Goal: Task Accomplishment & Management: Complete application form

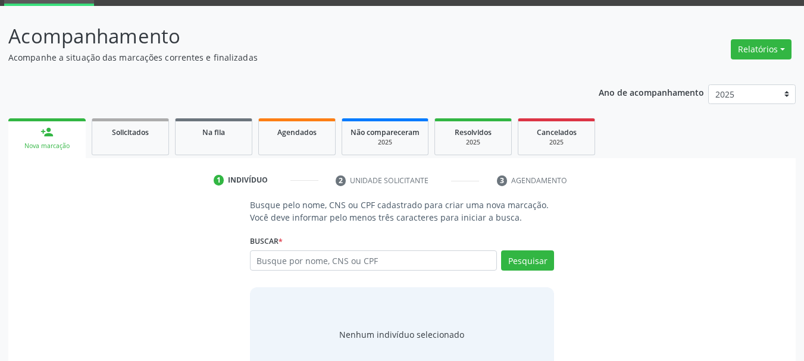
scroll to position [60, 0]
type input "705806465290934"
click at [542, 260] on button "Pesquisar" at bounding box center [527, 261] width 53 height 20
type input "705806465290934"
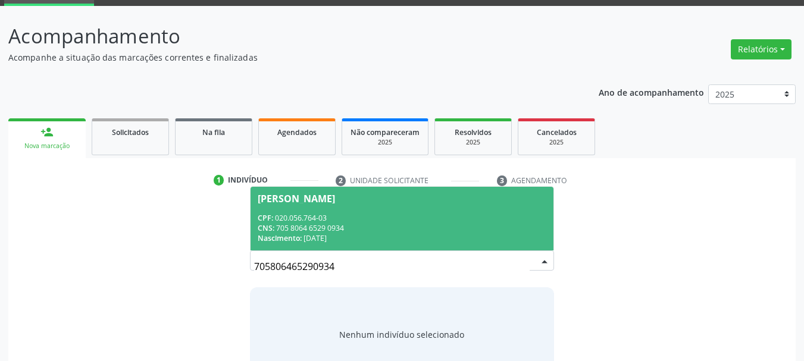
click at [161, 250] on div "Busque pelo nome, CNS ou CPF cadastrado para criar uma nova marcação. Você deve…" at bounding box center [402, 290] width 771 height 183
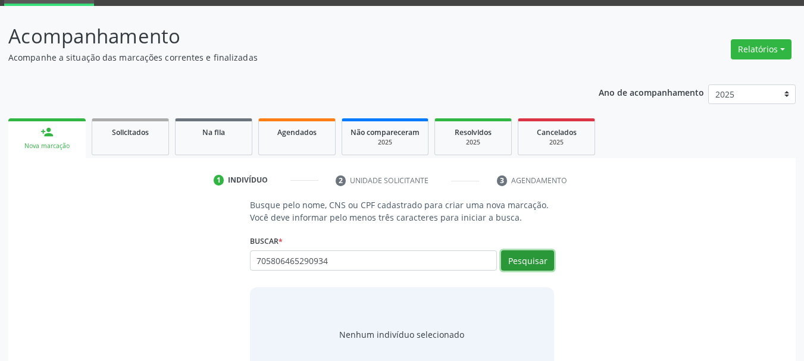
click at [529, 260] on button "Pesquisar" at bounding box center [527, 261] width 53 height 20
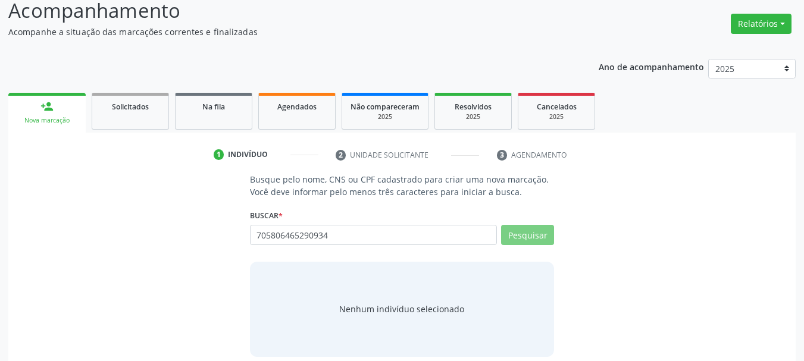
scroll to position [98, 0]
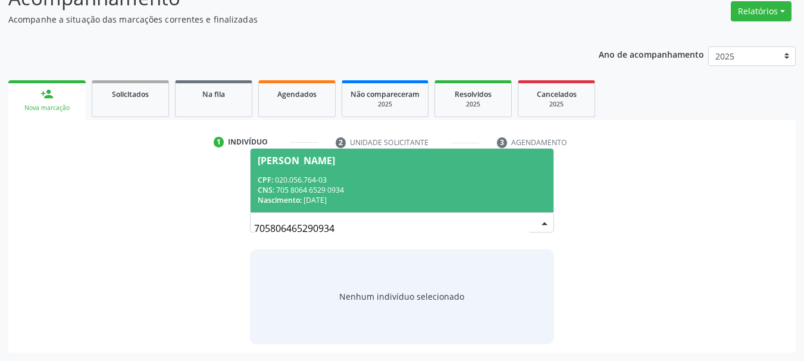
click at [363, 175] on div "CPF: 020.056.764-03" at bounding box center [402, 180] width 289 height 10
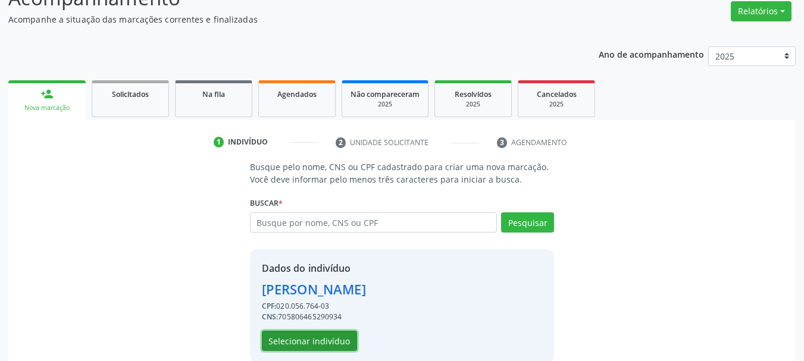
click at [309, 345] on button "Selecionar indivíduo" at bounding box center [309, 341] width 95 height 20
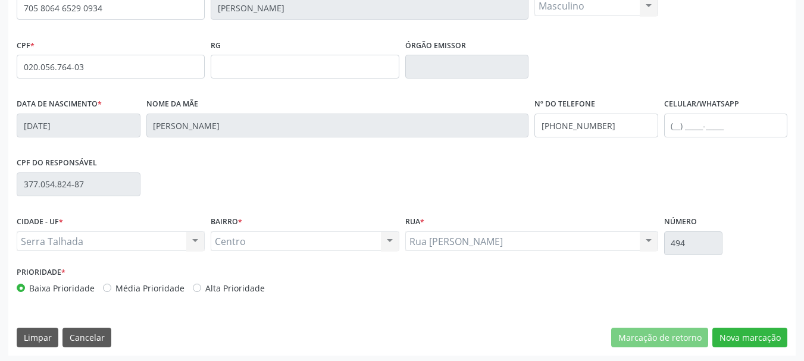
scroll to position [284, 0]
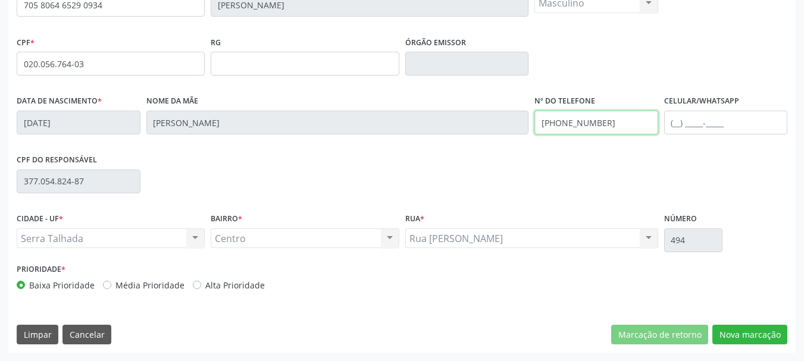
click at [367, 126] on div "Data de nascimento * [DATE] Nome da mãe [PERSON_NAME] Nº do Telefone [PHONE_NUM…" at bounding box center [402, 121] width 777 height 59
drag, startPoint x: 625, startPoint y: 129, endPoint x: 491, endPoint y: 139, distance: 134.3
click at [491, 139] on div "Data de nascimento * [DATE] Nome da mãe [PERSON_NAME] Nº do Telefone [PHONE_NUM…" at bounding box center [402, 121] width 777 height 59
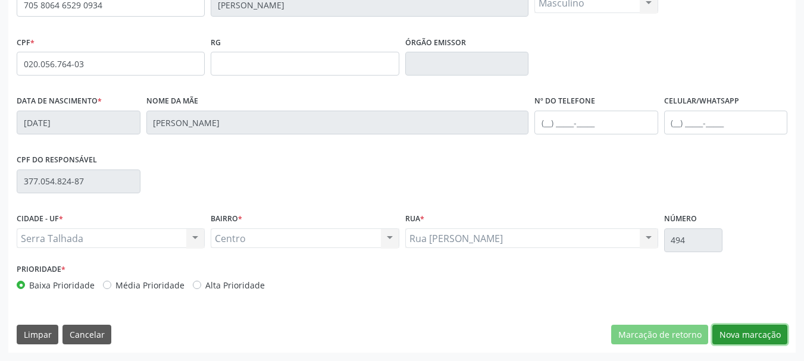
click at [731, 337] on button "Nova marcação" at bounding box center [750, 335] width 75 height 20
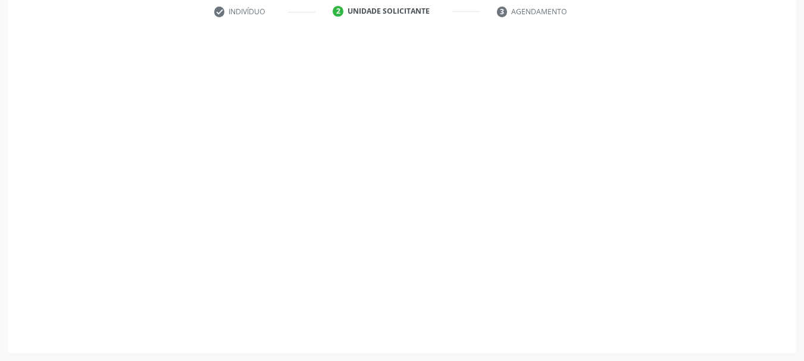
scroll to position [229, 0]
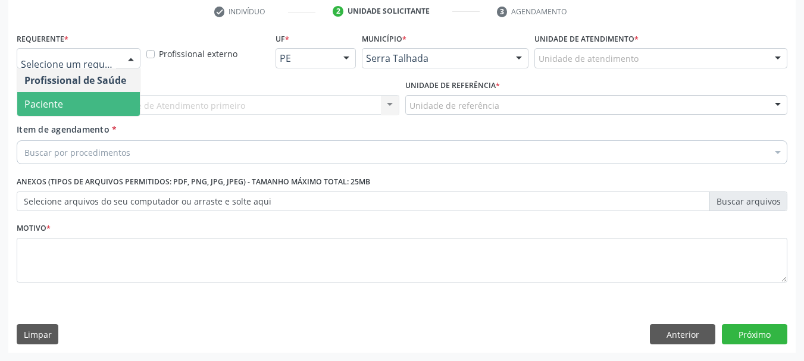
click at [86, 98] on span "Paciente" at bounding box center [78, 104] width 123 height 24
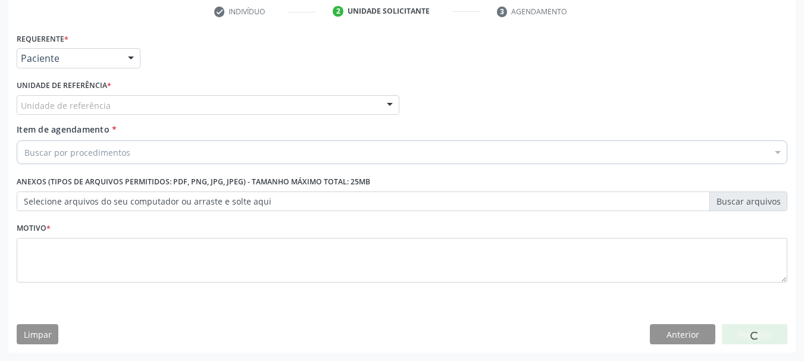
click at [86, 98] on div "Unidade de referência" at bounding box center [208, 105] width 383 height 20
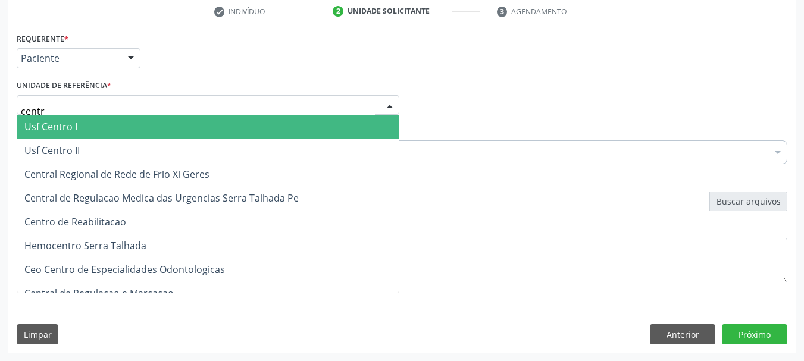
type input "centro"
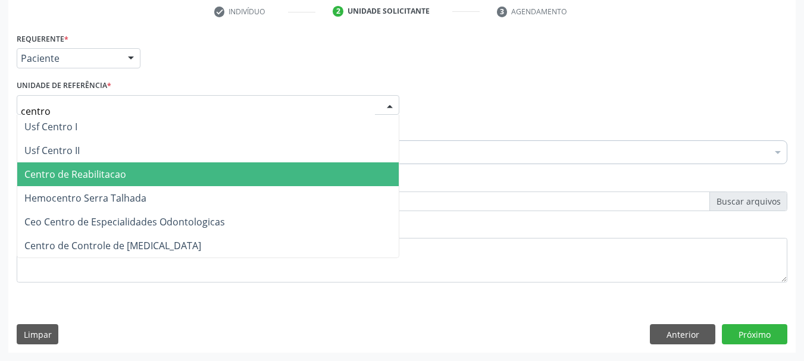
drag, startPoint x: 73, startPoint y: 175, endPoint x: 67, endPoint y: 166, distance: 11.1
click at [70, 176] on span "Centro de Reabilitacao" at bounding box center [75, 174] width 102 height 13
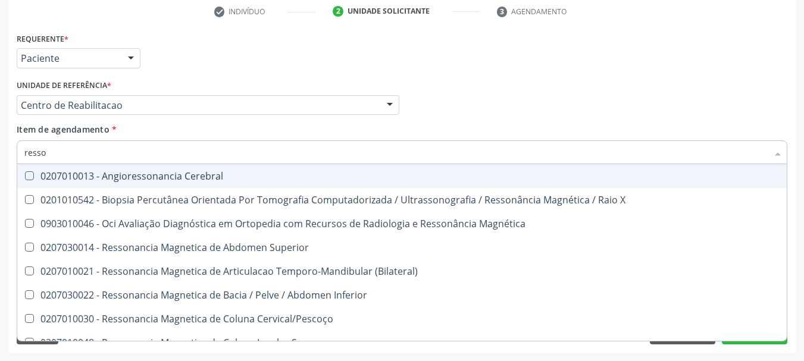
type input "resson"
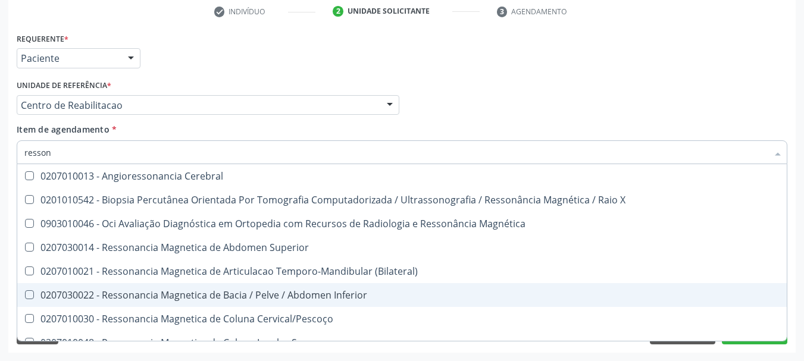
click at [202, 298] on div "0207030022 - Ressonancia Magnetica de Bacia / Pelve / Abdomen Inferior" at bounding box center [401, 295] width 755 height 10
checkbox Inferior "true"
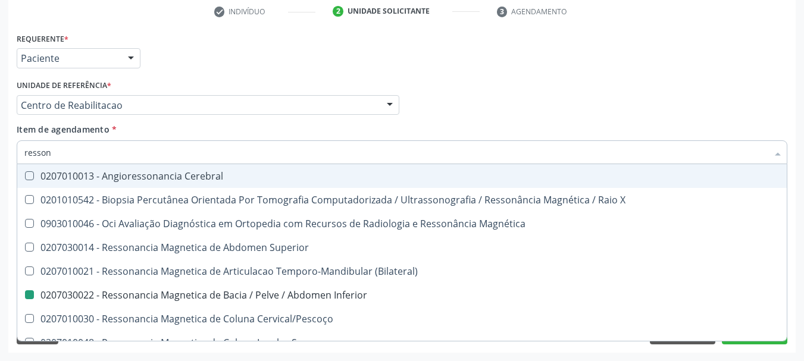
click at [592, 111] on div "Profissional Solicitante Por favor, selecione a Unidade de Atendimento primeiro…" at bounding box center [402, 100] width 777 height 46
checkbox X "true"
checkbox Inferior "false"
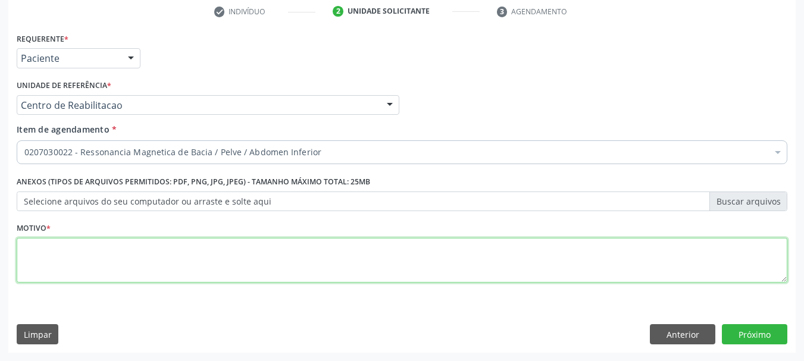
click at [193, 254] on textarea at bounding box center [402, 260] width 771 height 45
type textarea "..."
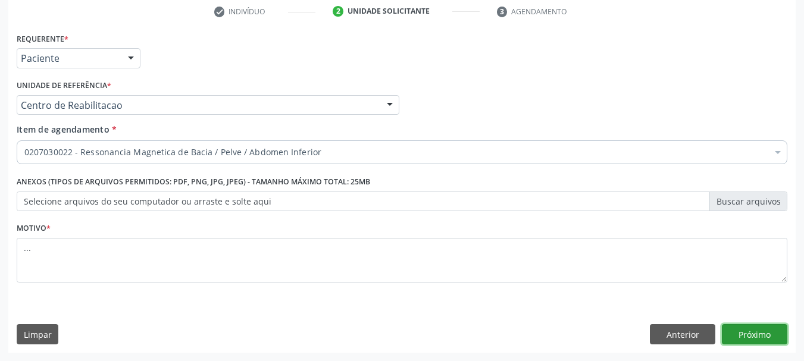
click at [738, 327] on button "Próximo" at bounding box center [754, 334] width 65 height 20
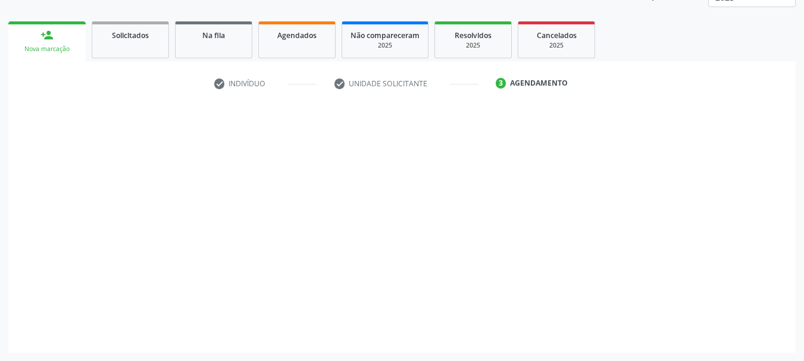
scroll to position [157, 0]
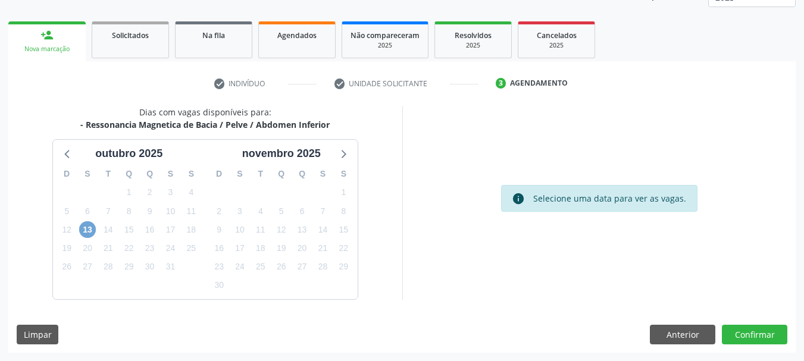
click at [90, 227] on span "13" at bounding box center [87, 229] width 17 height 17
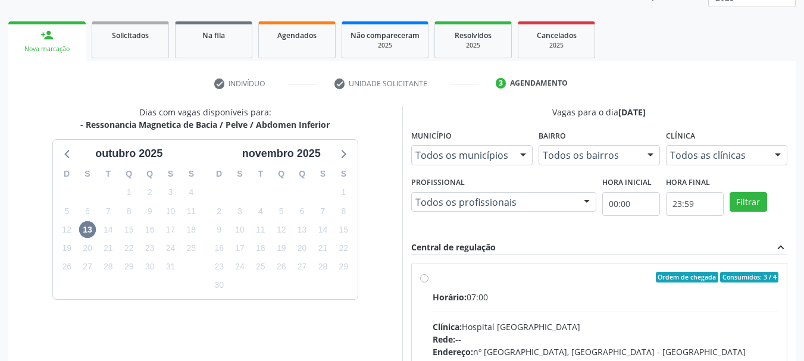
click at [433, 275] on label "Ordem de chegada Consumidos: 3 / 4 Horário: 07:00 Clínica: Hospital [GEOGRAPHIC…" at bounding box center [606, 363] width 346 height 183
click at [425, 275] on input "Ordem de chegada Consumidos: 3 / 4 Horário: 07:00 Clínica: Hospital [GEOGRAPHIC…" at bounding box center [424, 277] width 8 height 11
radio input "true"
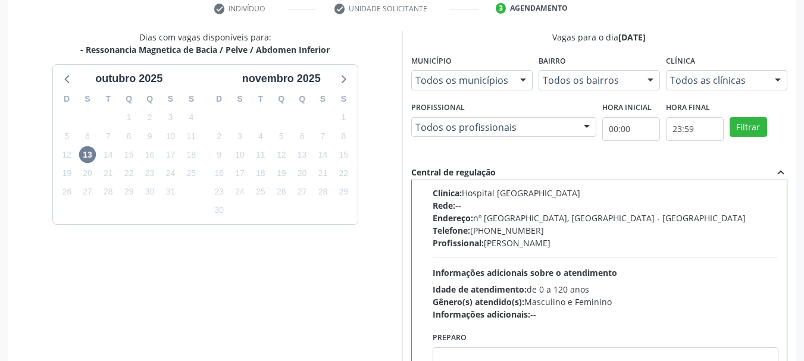
scroll to position [335, 0]
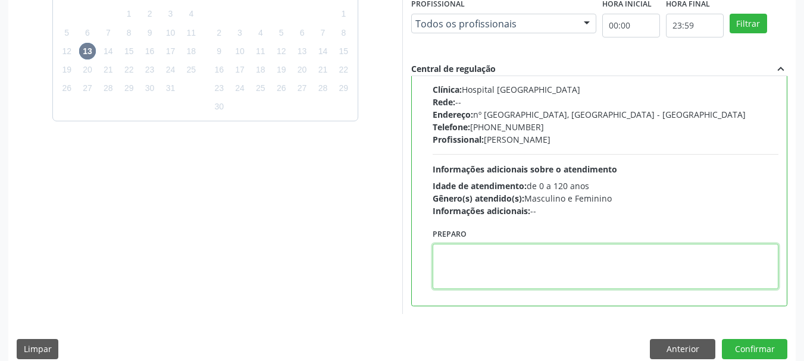
click at [465, 246] on textarea at bounding box center [606, 266] width 346 height 45
type textarea "com contraste"
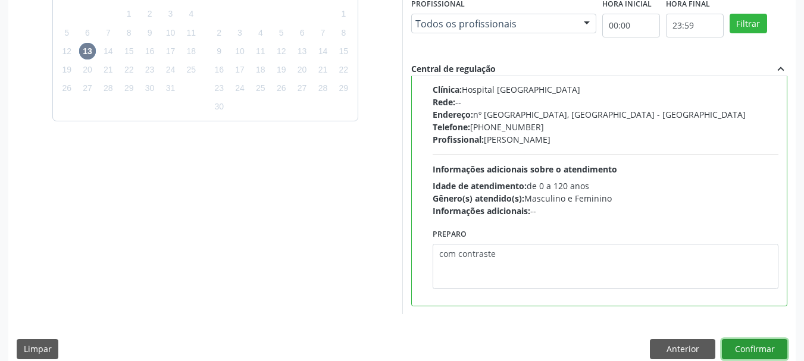
click at [767, 344] on button "Confirmar" at bounding box center [754, 349] width 65 height 20
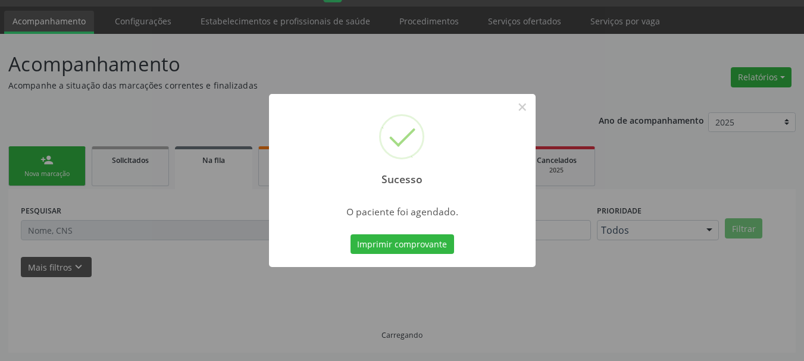
scroll to position [32, 0]
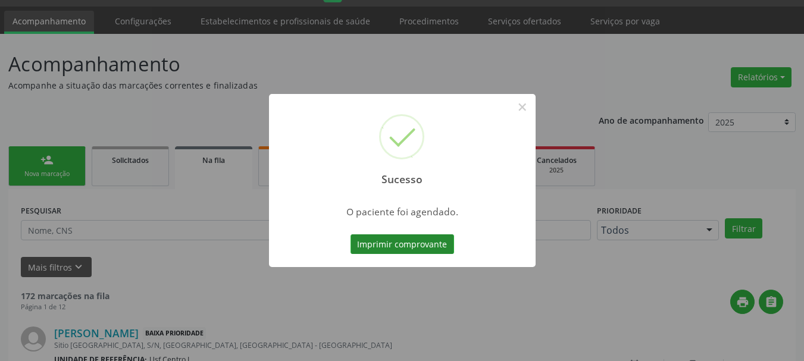
click at [385, 240] on button "Imprimir comprovante" at bounding box center [403, 245] width 104 height 20
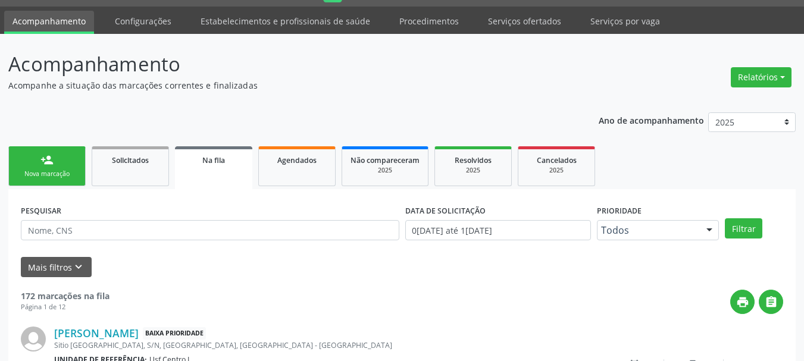
scroll to position [0, 0]
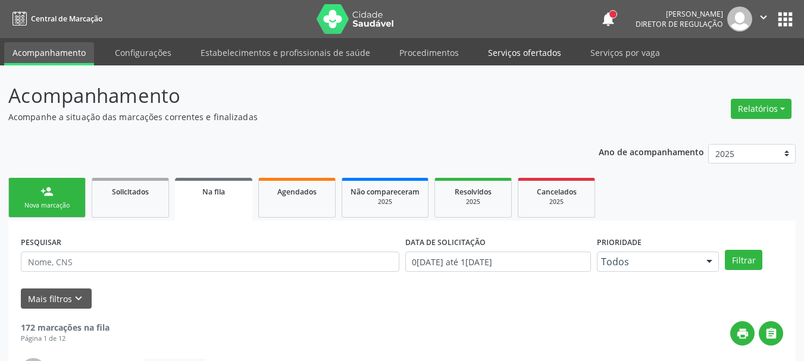
click at [514, 52] on link "Serviços ofertados" at bounding box center [525, 52] width 90 height 21
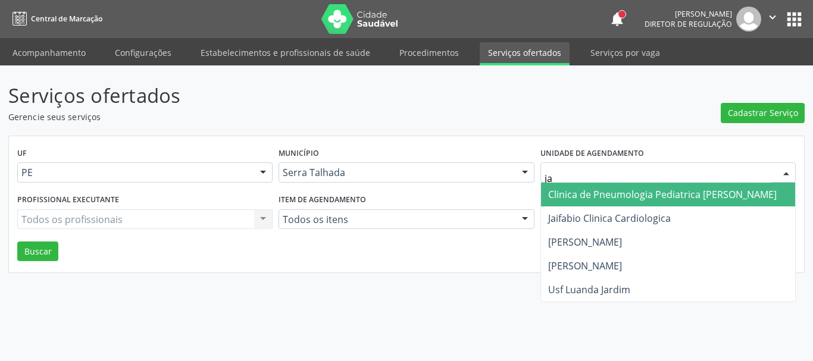
type input "jai"
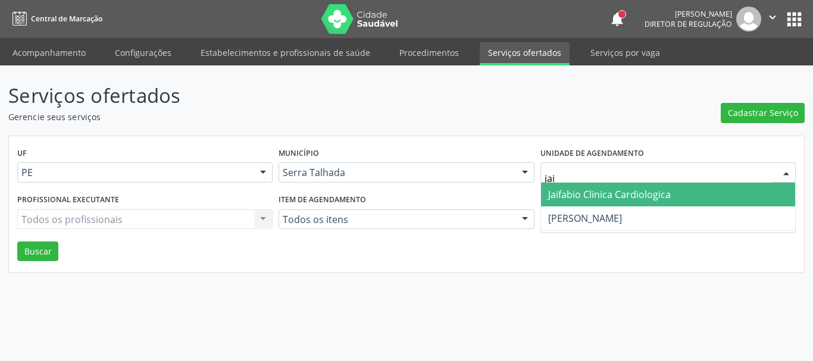
click at [577, 190] on span "Jaifabio Clinica Cardiologica" at bounding box center [609, 194] width 123 height 13
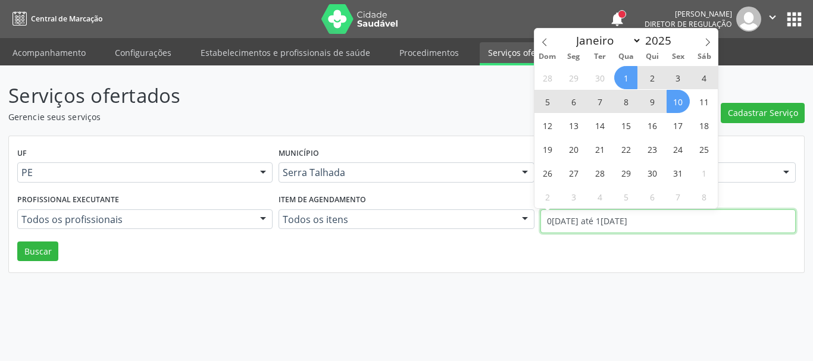
click at [564, 223] on input "0[DATE] até 1[DATE]" at bounding box center [667, 222] width 255 height 24
click at [544, 45] on icon at bounding box center [544, 42] width 8 height 8
select select "8"
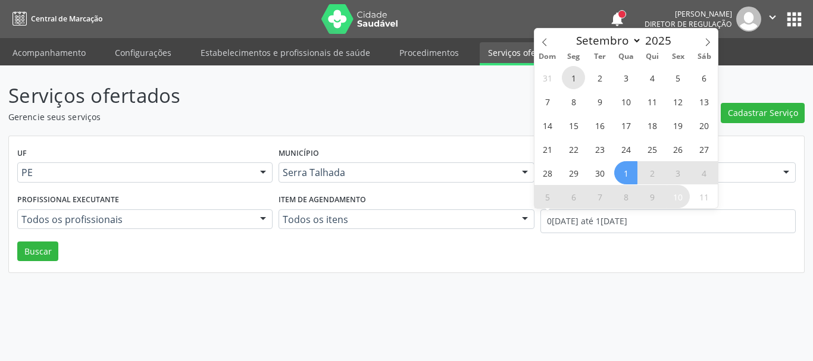
click at [565, 82] on span "1" at bounding box center [573, 77] width 23 height 23
type input "[DATE]"
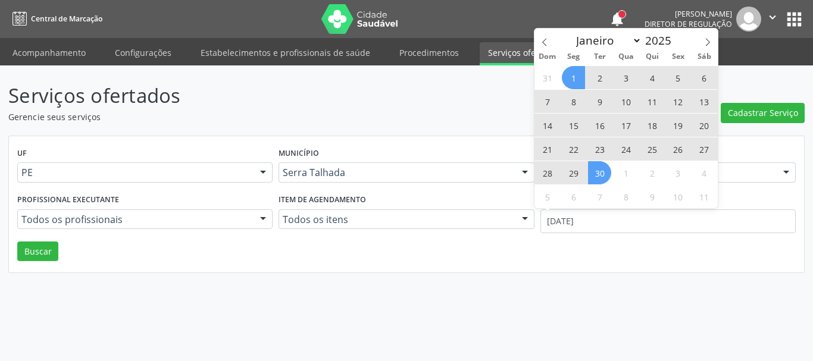
click at [602, 168] on span "30" at bounding box center [599, 172] width 23 height 23
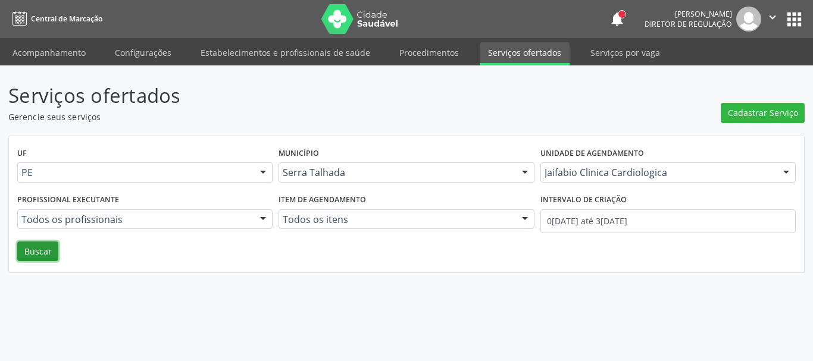
click at [55, 247] on button "Buscar" at bounding box center [37, 252] width 41 height 20
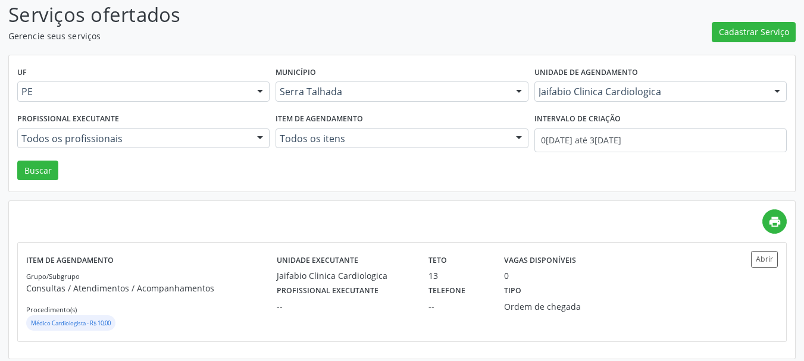
scroll to position [88, 0]
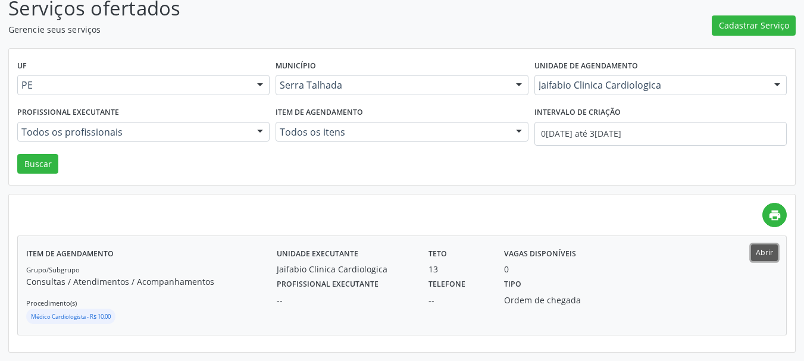
click at [758, 249] on button "Abrir" at bounding box center [764, 253] width 27 height 16
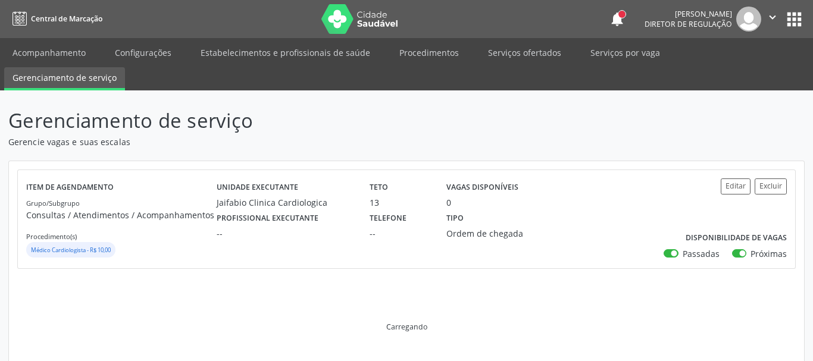
scroll to position [60, 0]
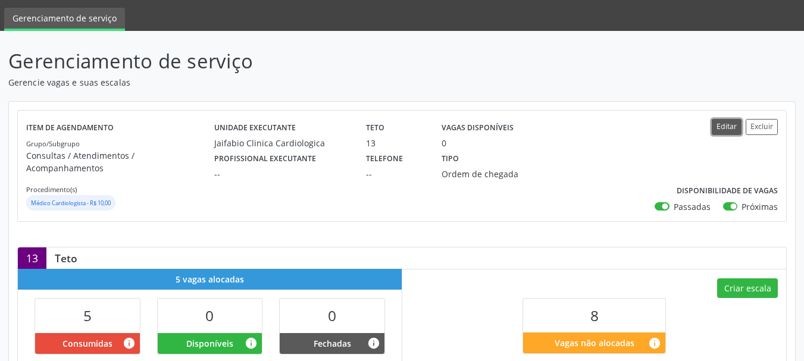
click at [720, 127] on button "Editar" at bounding box center [727, 127] width 30 height 16
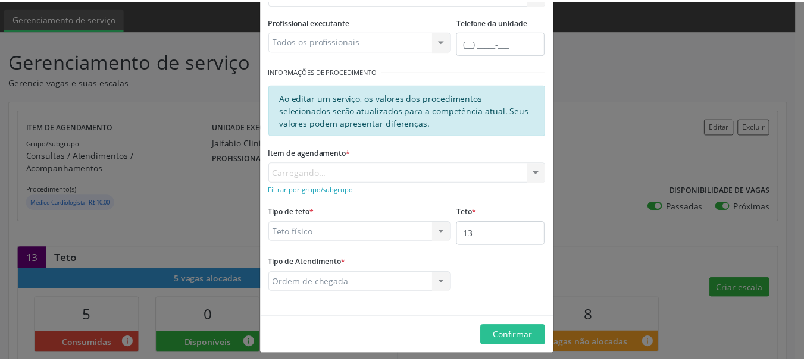
scroll to position [163, 0]
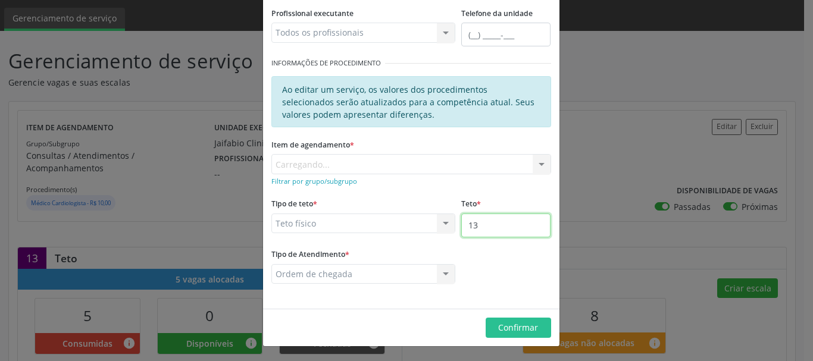
click at [507, 227] on input "13" at bounding box center [505, 226] width 89 height 24
type input "14"
click at [526, 321] on button "Confirmar" at bounding box center [518, 328] width 65 height 20
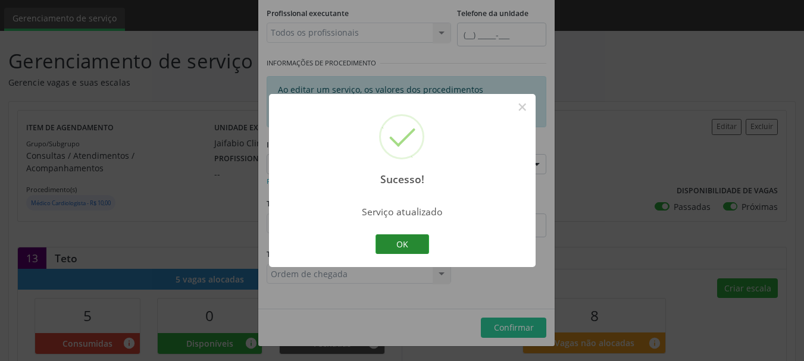
click at [408, 243] on button "OK" at bounding box center [403, 245] width 54 height 20
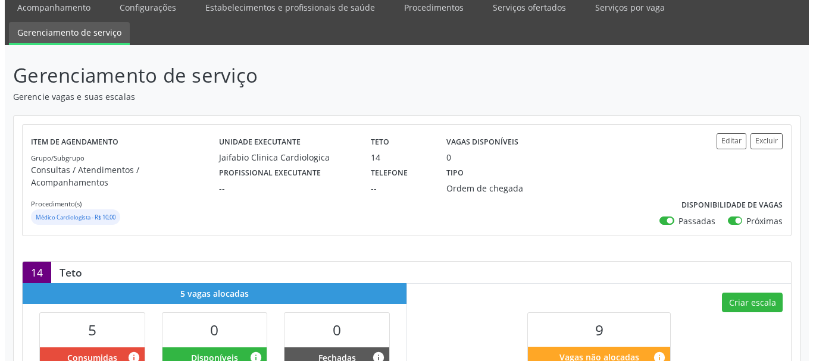
scroll to position [119, 0]
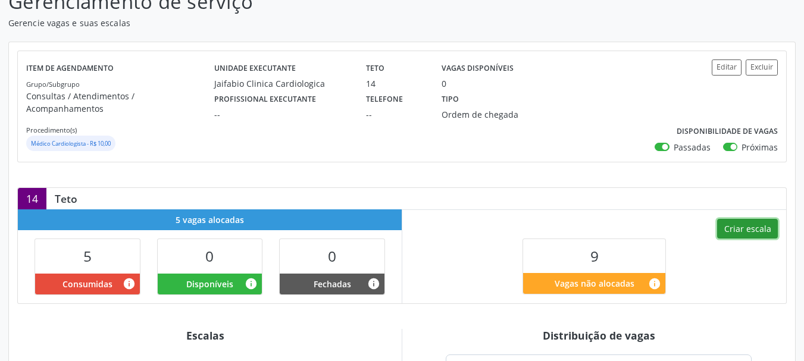
click at [752, 219] on button "Criar escala" at bounding box center [747, 229] width 61 height 20
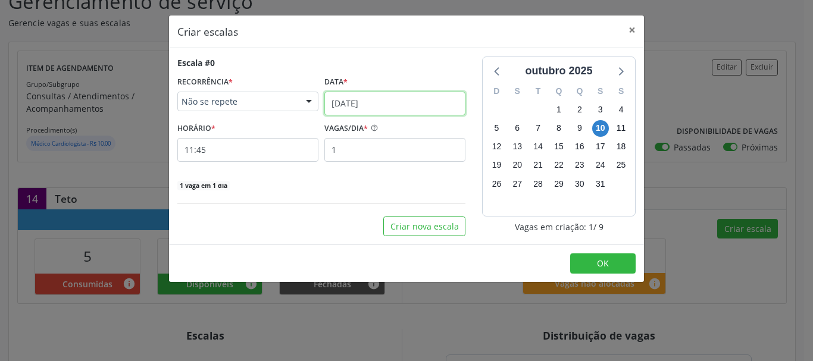
click at [352, 99] on input "10/10/2025" at bounding box center [394, 104] width 141 height 24
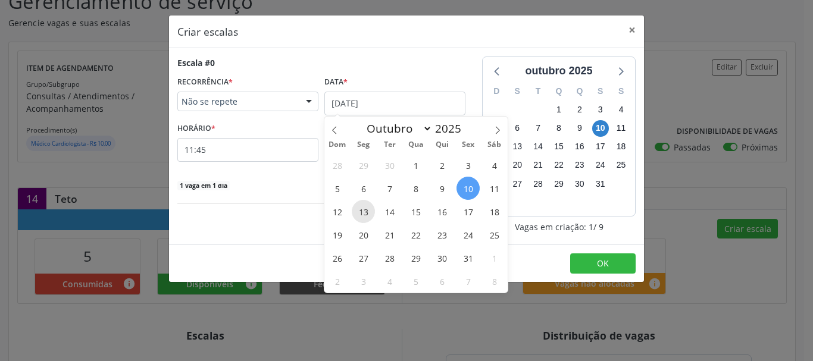
click at [366, 214] on span "13" at bounding box center [363, 211] width 23 height 23
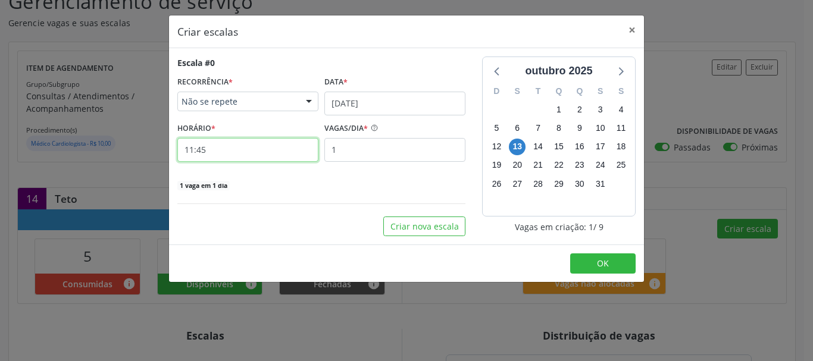
click at [213, 154] on input "11:45" at bounding box center [247, 150] width 141 height 24
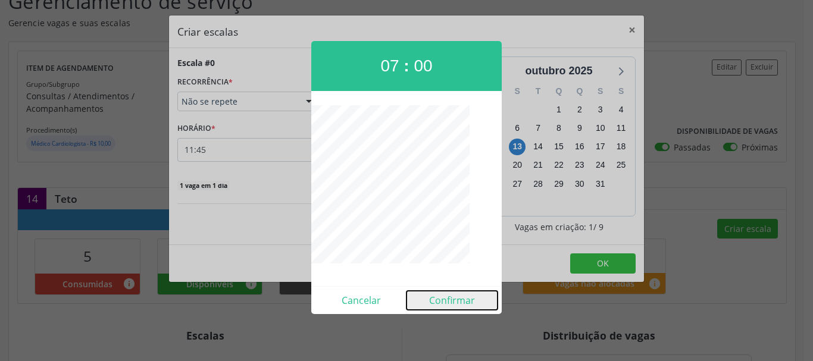
click at [437, 298] on button "Confirmar" at bounding box center [452, 300] width 91 height 19
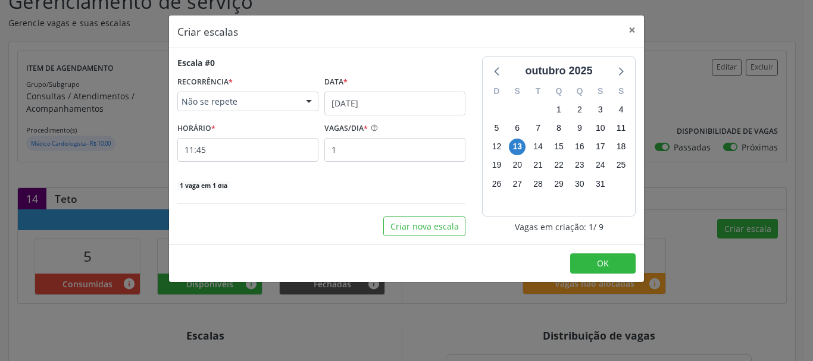
type input "07:00"
click at [599, 255] on button "OK" at bounding box center [602, 264] width 65 height 20
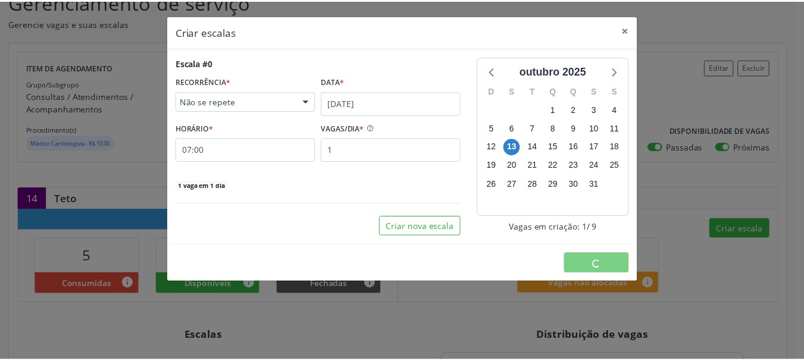
scroll to position [0, 0]
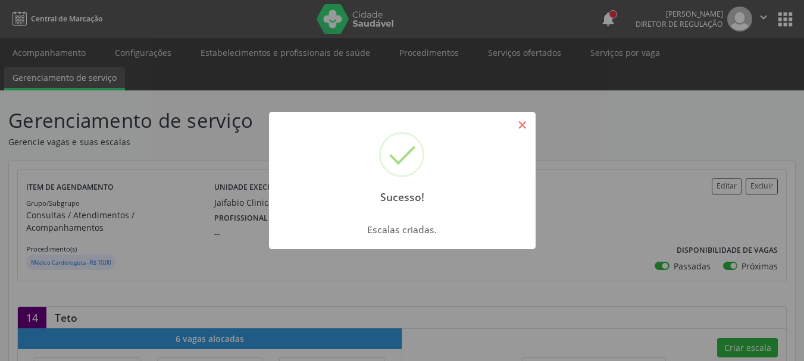
click at [515, 123] on button "×" at bounding box center [523, 125] width 20 height 20
